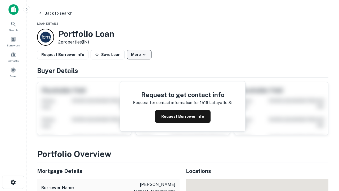
click at [139, 55] on button "More" at bounding box center [139, 55] width 25 height 10
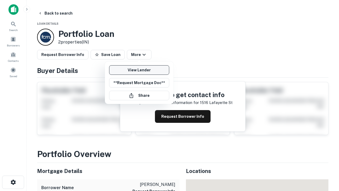
click at [139, 70] on link "View Lender" at bounding box center [139, 70] width 60 height 10
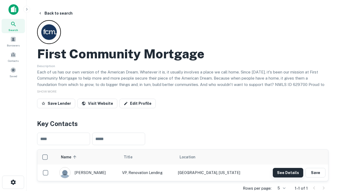
click at [288, 172] on button "See Details" at bounding box center [288, 173] width 30 height 10
click at [13, 182] on icon "button" at bounding box center [13, 182] width 6 height 6
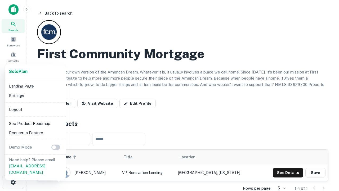
click at [35, 109] on li "Logout" at bounding box center [35, 110] width 57 height 10
